Goal: Information Seeking & Learning: Understand process/instructions

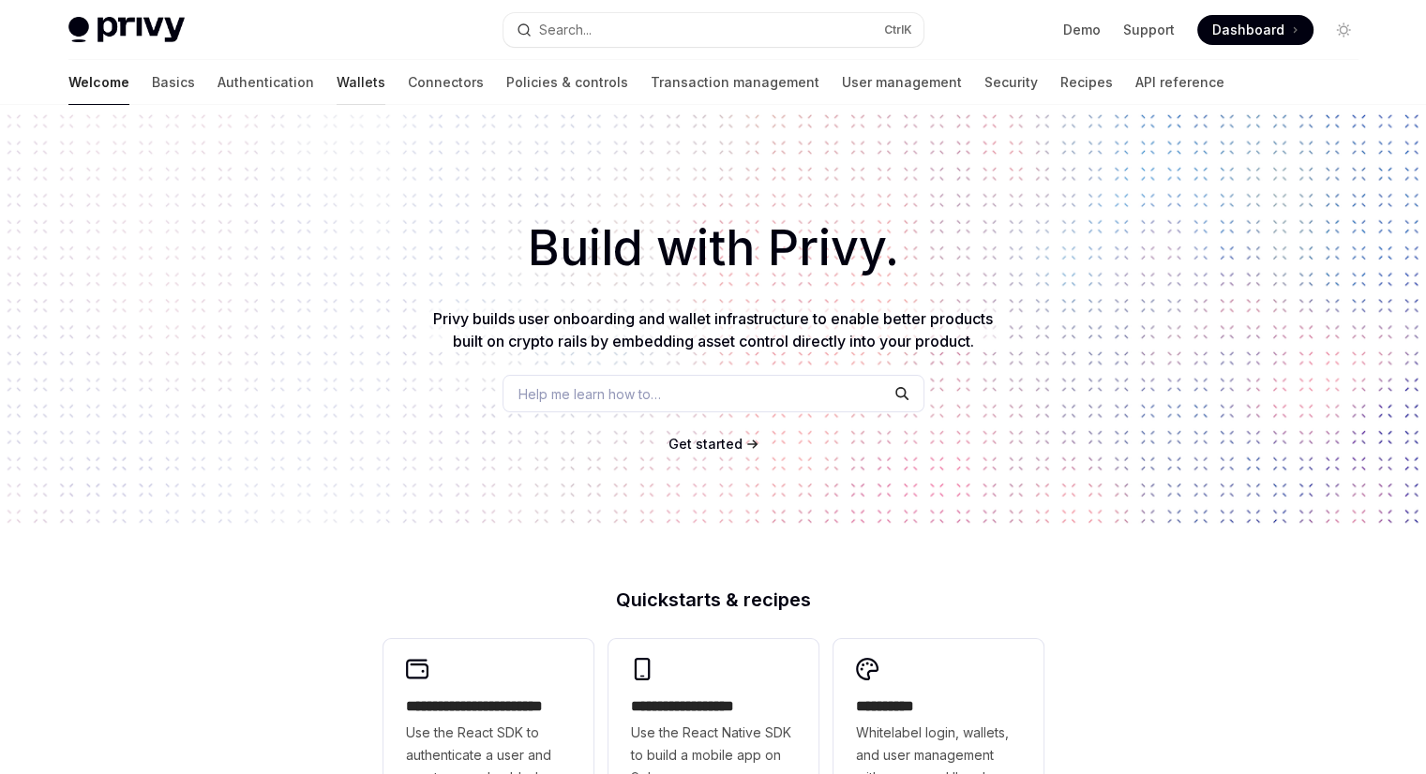
click at [337, 81] on link "Wallets" at bounding box center [361, 82] width 49 height 45
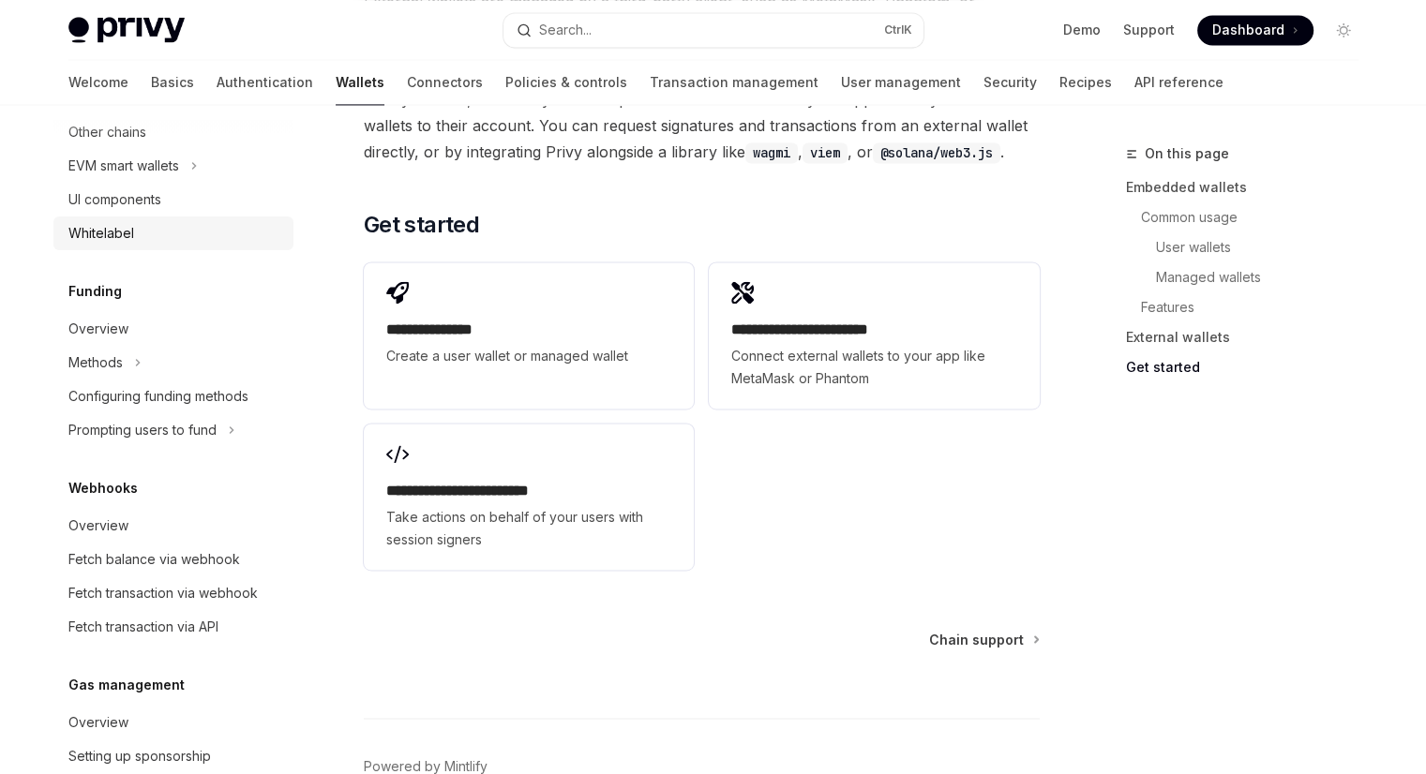
scroll to position [606, 0]
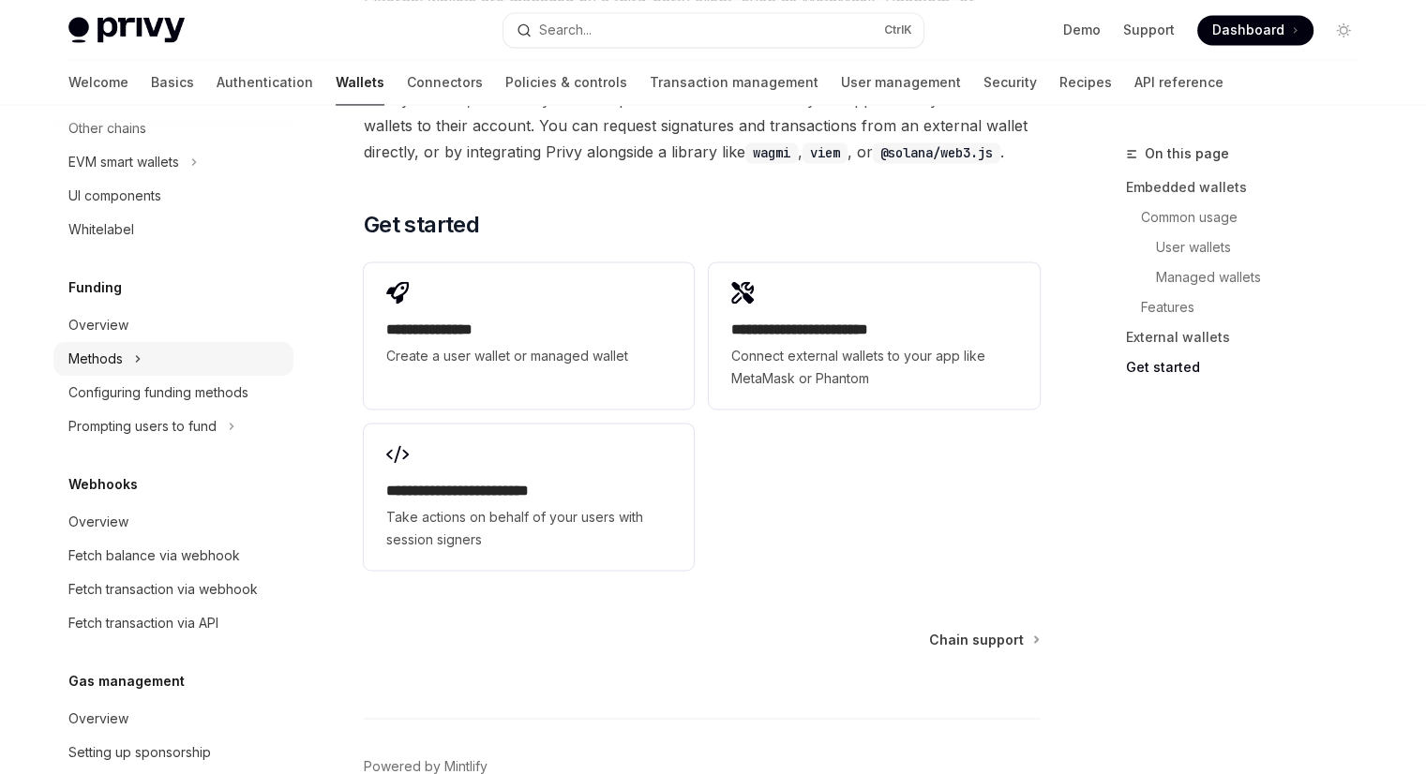
click at [116, 343] on div "Methods" at bounding box center [173, 359] width 240 height 34
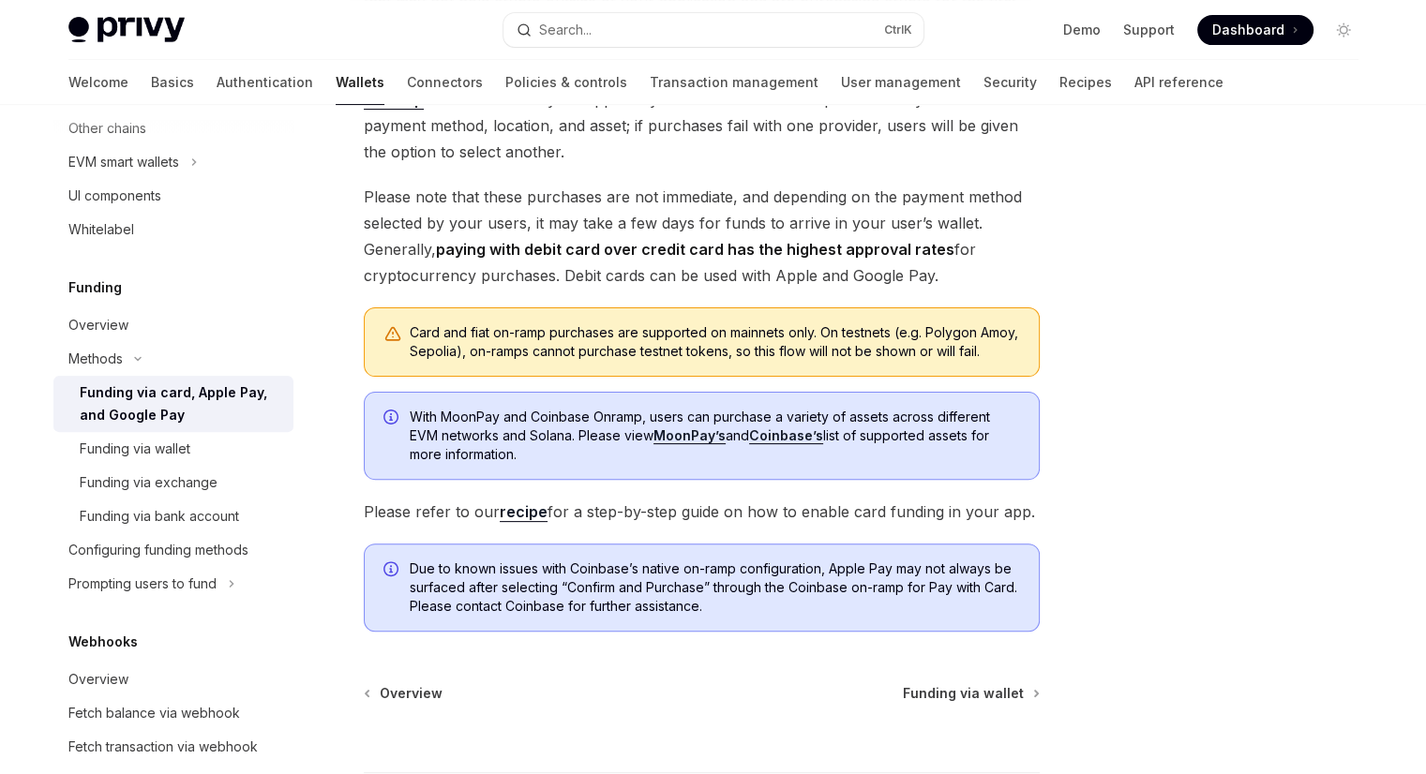
scroll to position [540, 0]
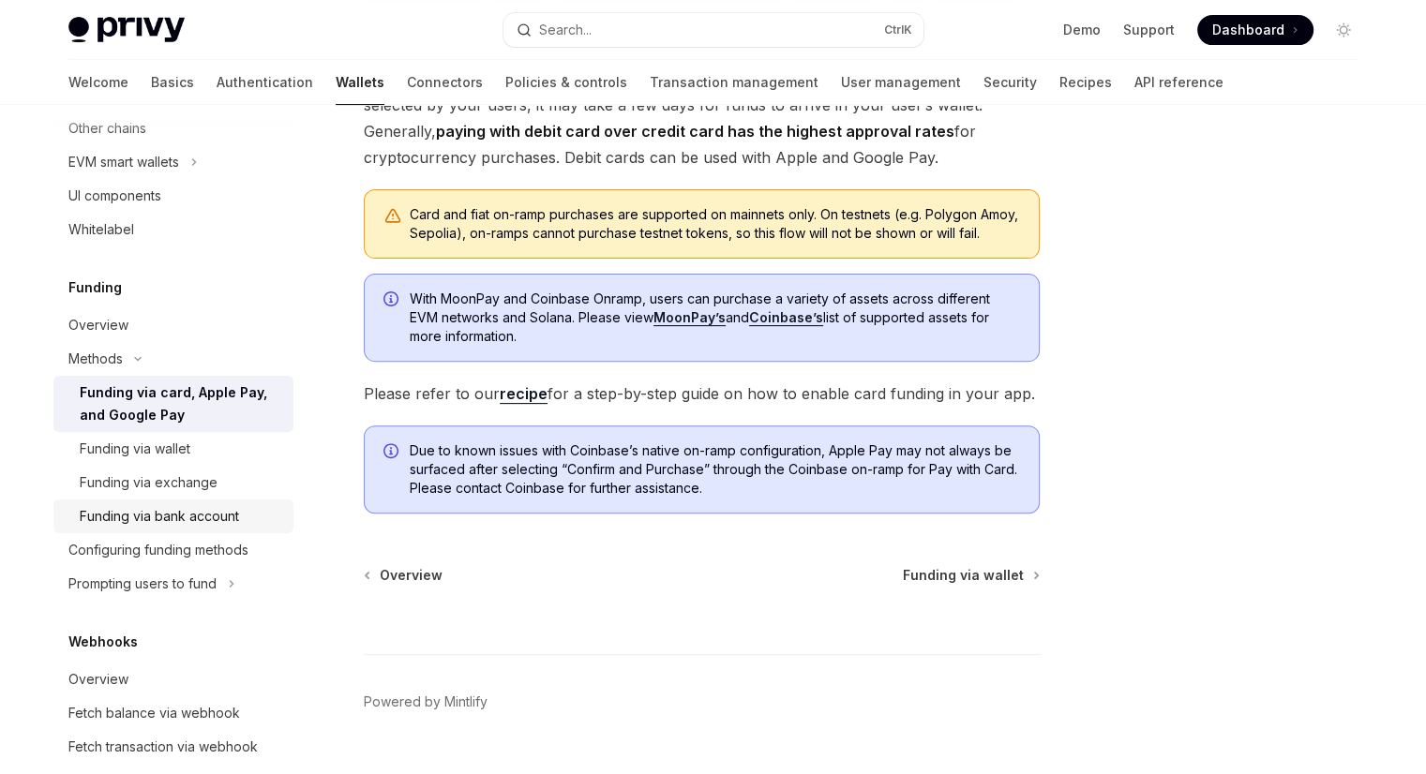
click at [135, 517] on div "Funding via bank account" at bounding box center [159, 516] width 159 height 22
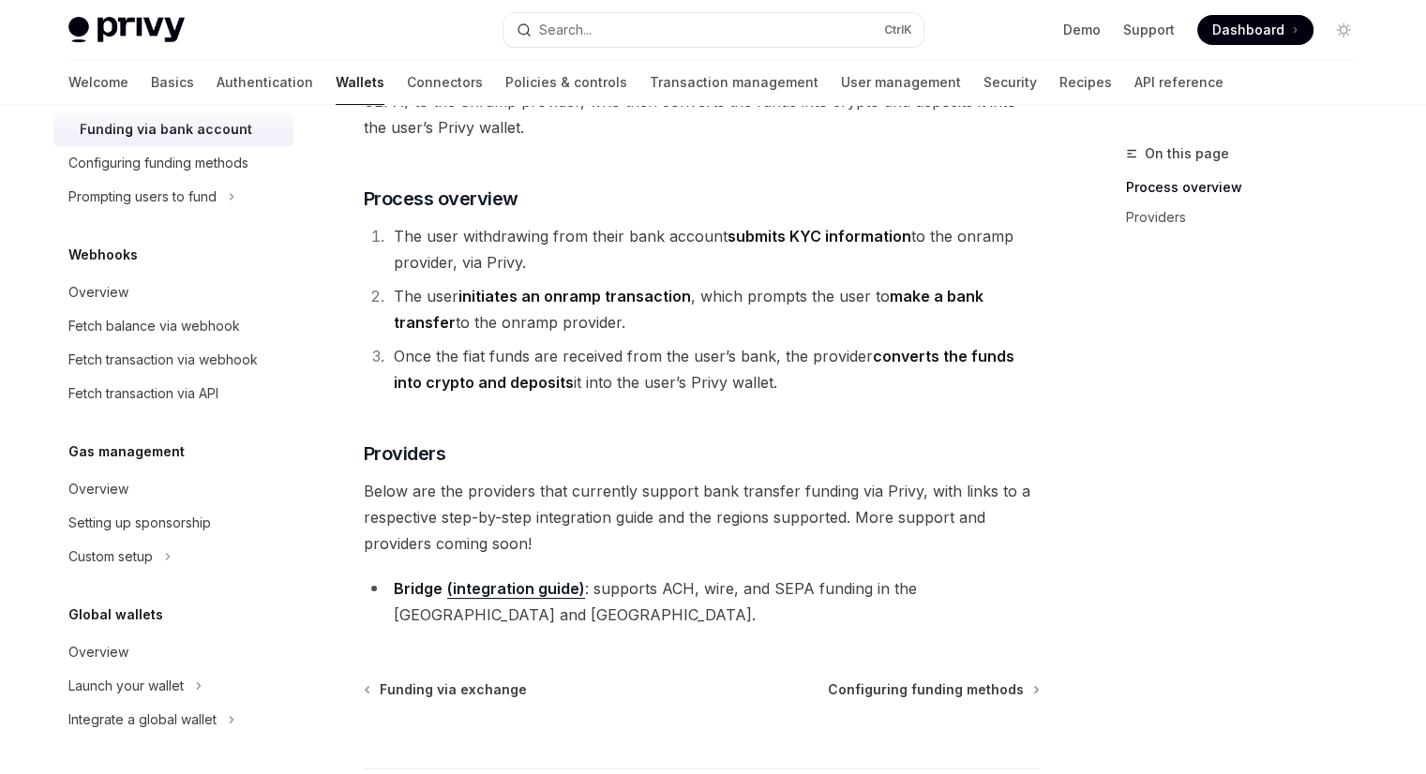
scroll to position [401, 0]
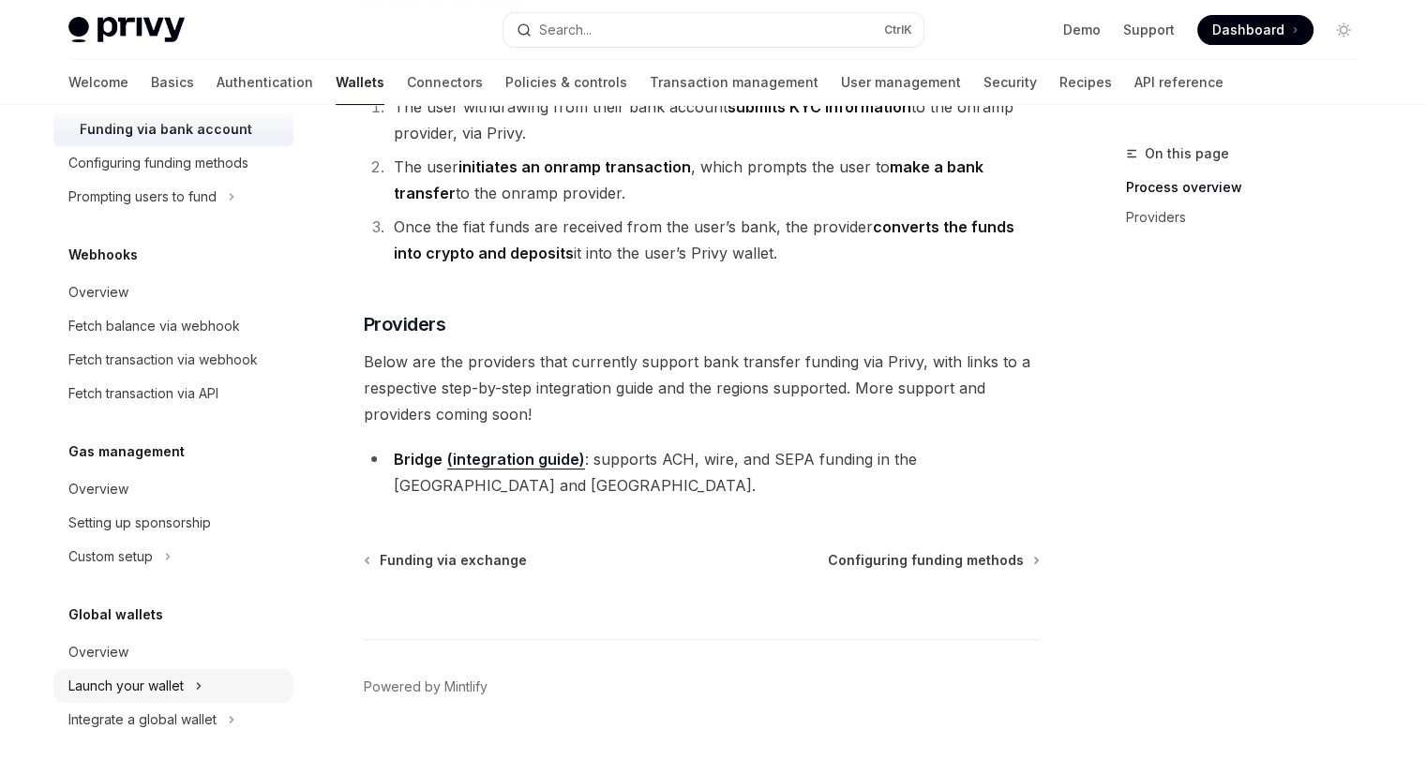
click at [111, 680] on div "Launch your wallet" at bounding box center [125, 686] width 115 height 22
type textarea "*"
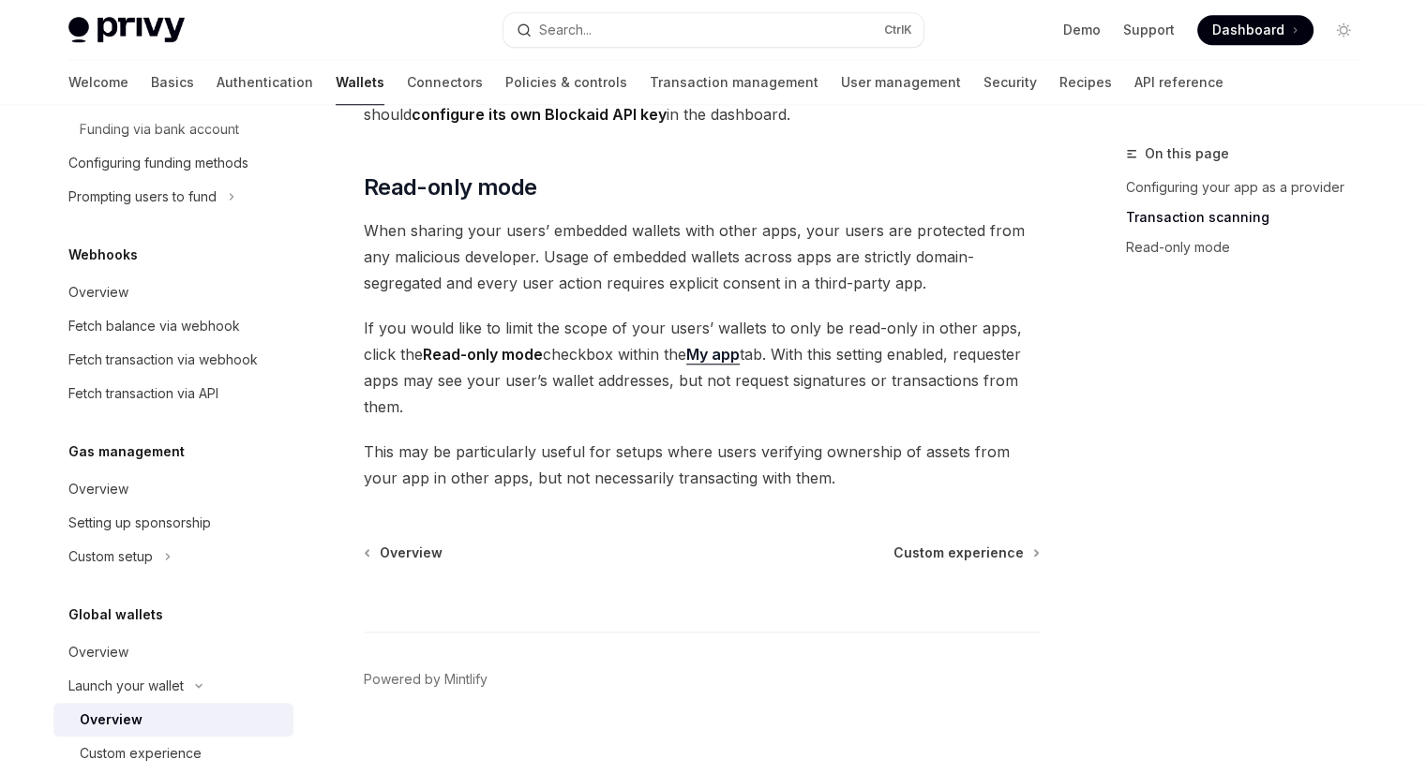
scroll to position [1644, 0]
click at [1249, 401] on div "On this page Configuring your app as a provider Transaction scanning Read-only …" at bounding box center [1230, 458] width 285 height 632
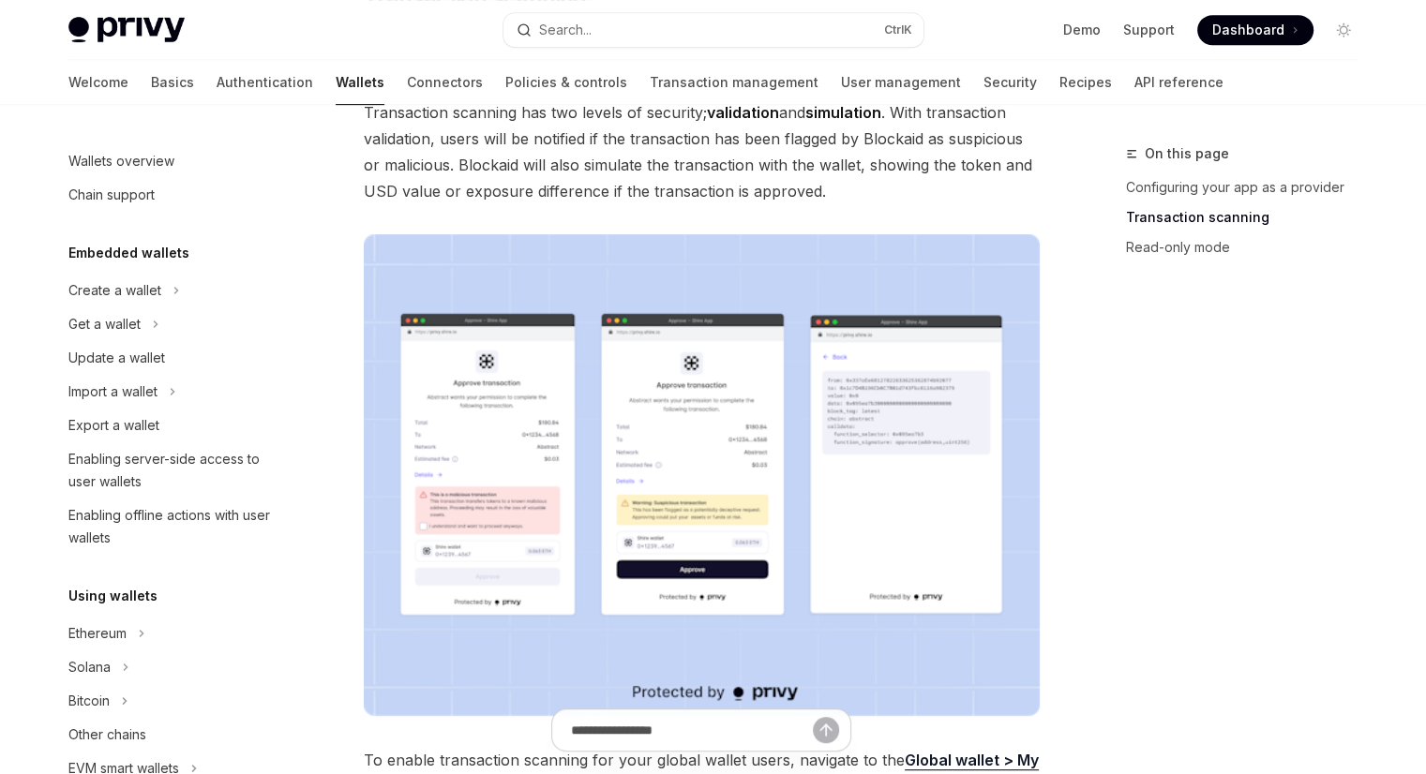
scroll to position [825, 0]
